Goal: Find specific page/section: Find specific page/section

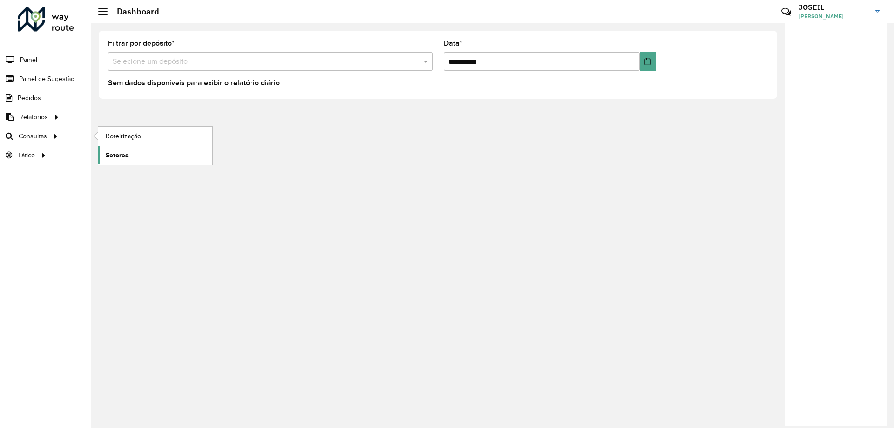
click at [114, 156] on span "Setores" at bounding box center [117, 155] width 23 height 10
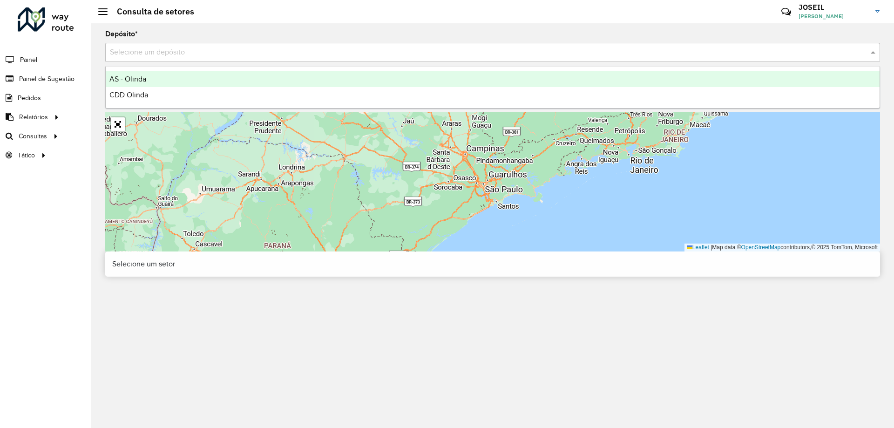
click at [182, 56] on input "text" at bounding box center [483, 52] width 747 height 11
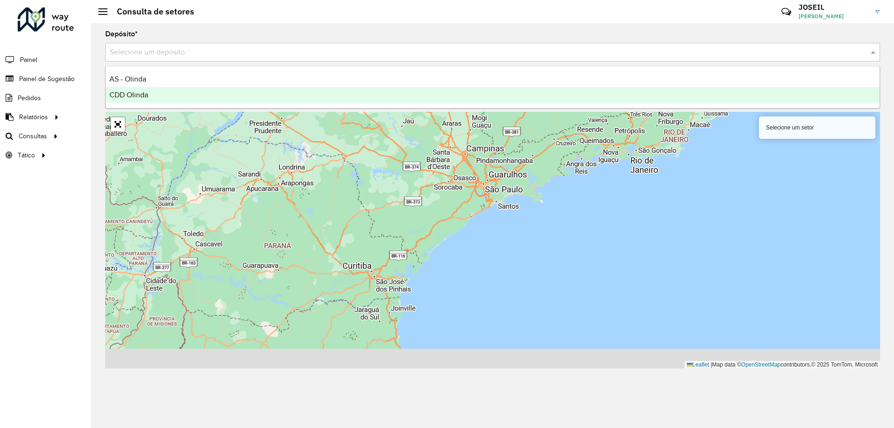
click at [129, 101] on div "CDD Olinda" at bounding box center [493, 95] width 774 height 16
